Goal: Transaction & Acquisition: Purchase product/service

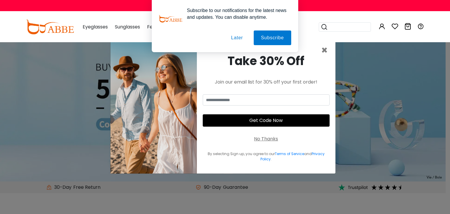
click at [361, 62] on div "× Take 30% Off Join our email list for 30% off your first order! Get Code Now N…" at bounding box center [225, 107] width 450 height 214
click at [325, 47] on div "Subscribe to our notifications for the latest news and updates. You can disable…" at bounding box center [225, 26] width 450 height 52
click at [238, 39] on button "Later" at bounding box center [237, 37] width 26 height 15
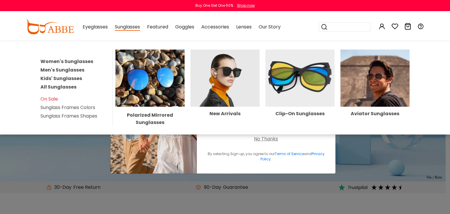
click at [134, 29] on span "Sunglasses" at bounding box center [127, 26] width 25 height 7
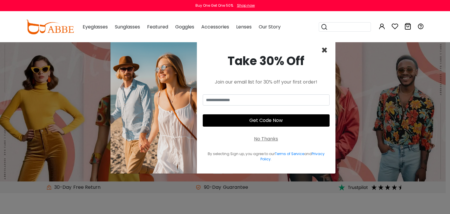
click at [325, 52] on span "×" at bounding box center [324, 50] width 7 height 15
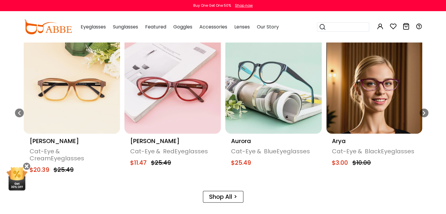
scroll to position [293, 0]
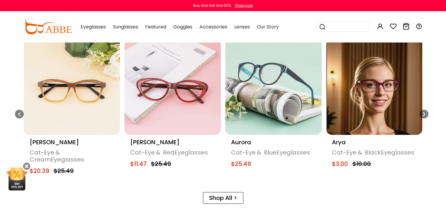
click at [272, 92] on img "16 / 20" at bounding box center [273, 87] width 96 height 96
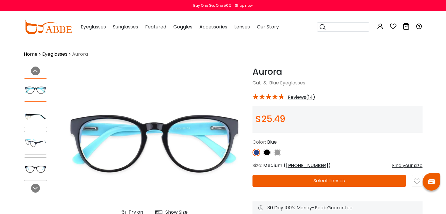
click at [325, 179] on button "Select Lenses" at bounding box center [328, 181] width 153 height 12
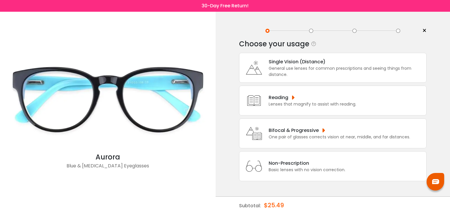
click at [321, 163] on div "Non-Prescription" at bounding box center [307, 162] width 77 height 7
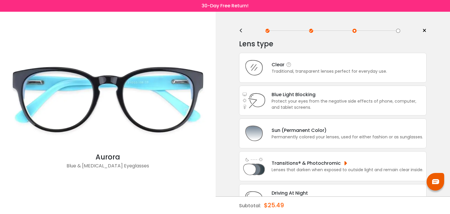
click at [317, 72] on div "Traditional, transparent lenses perfect for everyday use." at bounding box center [329, 71] width 115 height 6
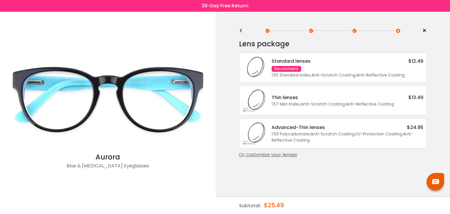
click at [323, 98] on div "Thin lenses $13.49" at bounding box center [348, 97] width 152 height 7
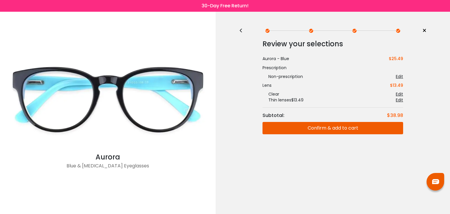
click at [323, 123] on button "Confirm & add to cart" at bounding box center [332, 128] width 141 height 12
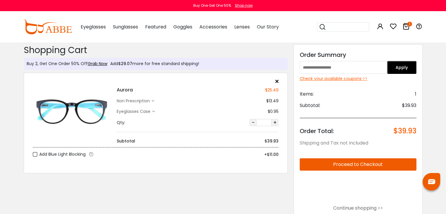
click at [364, 65] on input "text" at bounding box center [343, 67] width 88 height 13
paste input "********"
type input "********"
click at [397, 66] on button "Apply" at bounding box center [401, 67] width 29 height 13
